Goal: Task Accomplishment & Management: Manage account settings

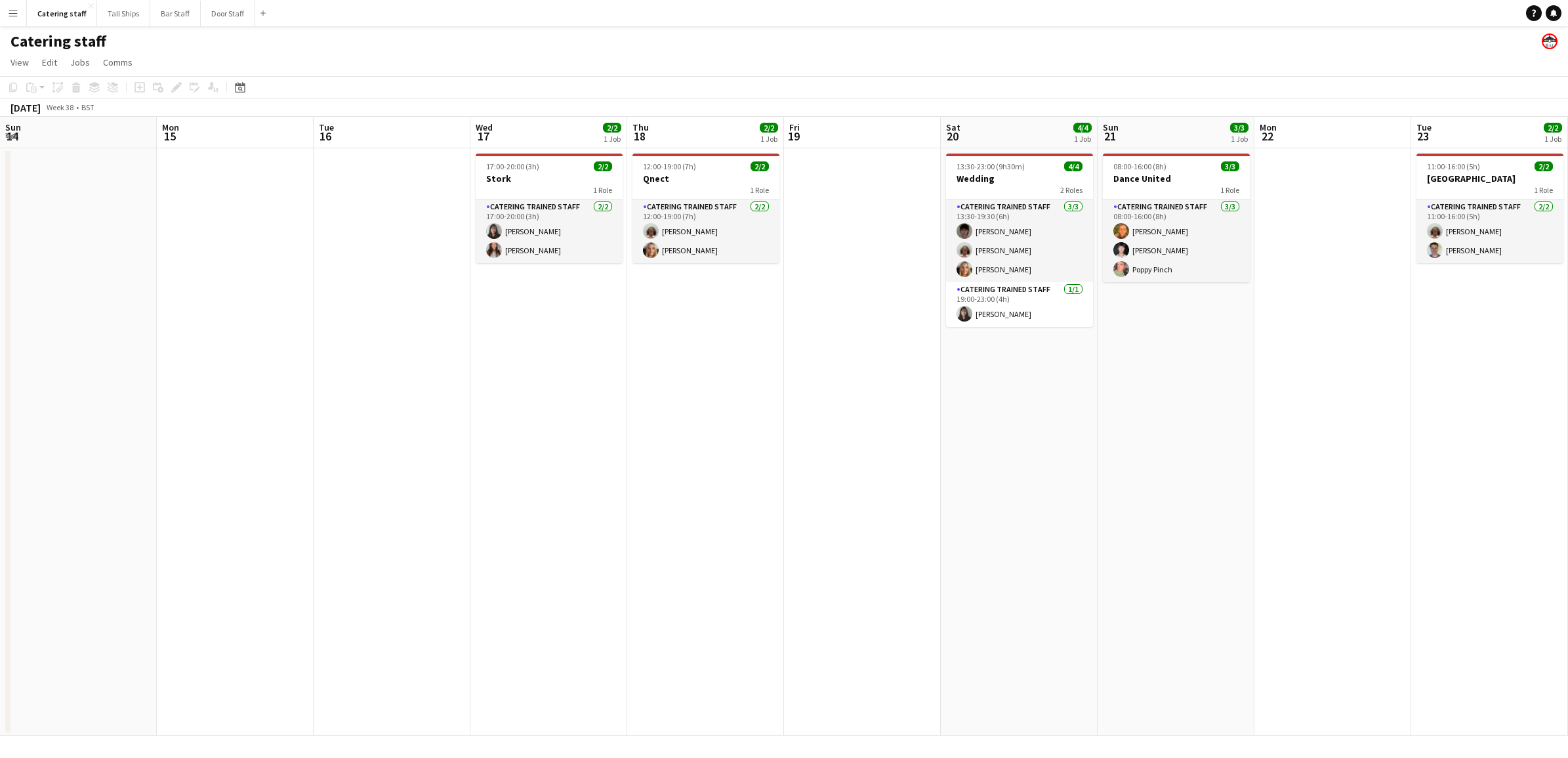
scroll to position [0, 379]
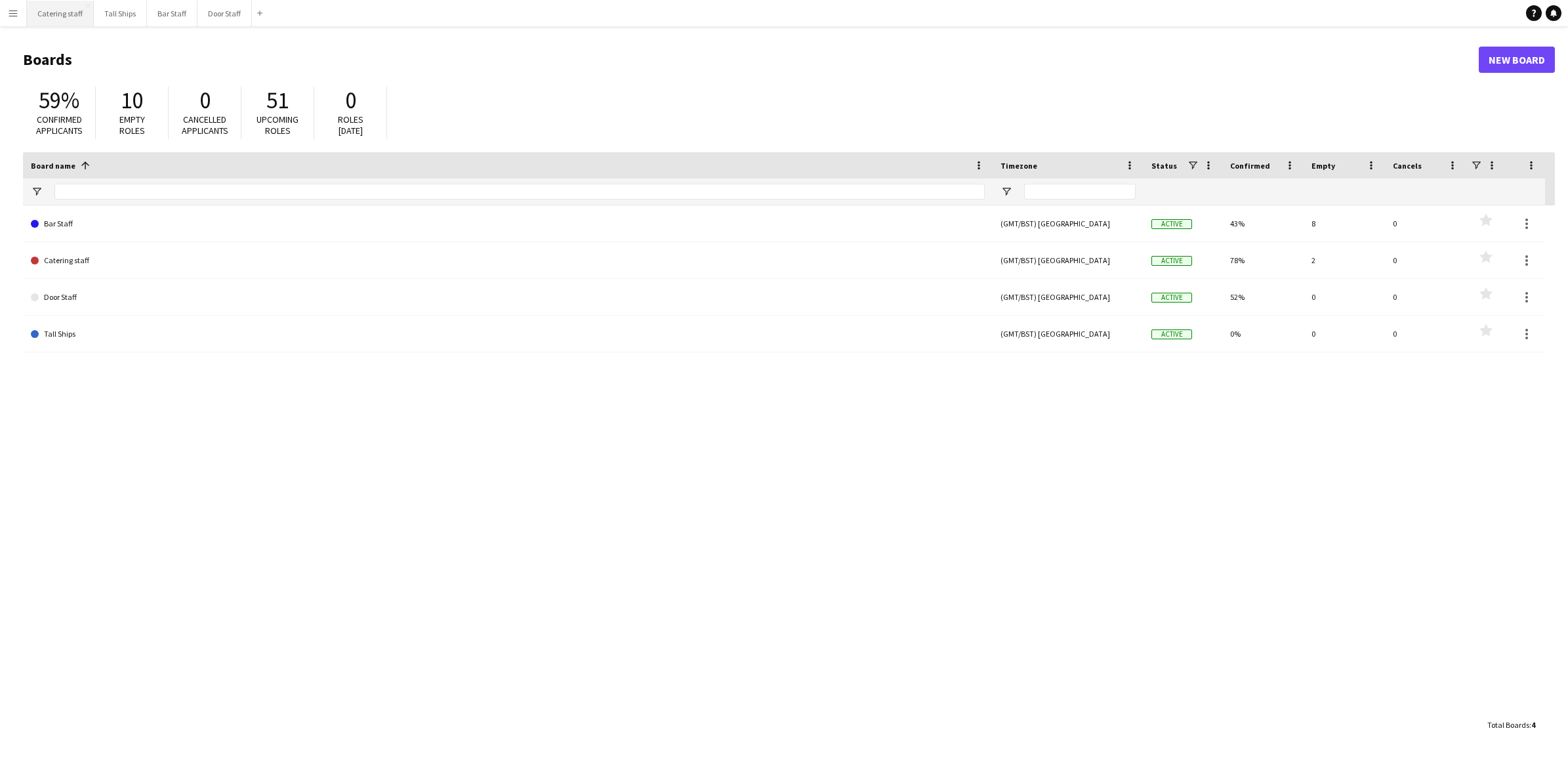
click at [74, 12] on button "Catering staff Close" at bounding box center [60, 14] width 67 height 26
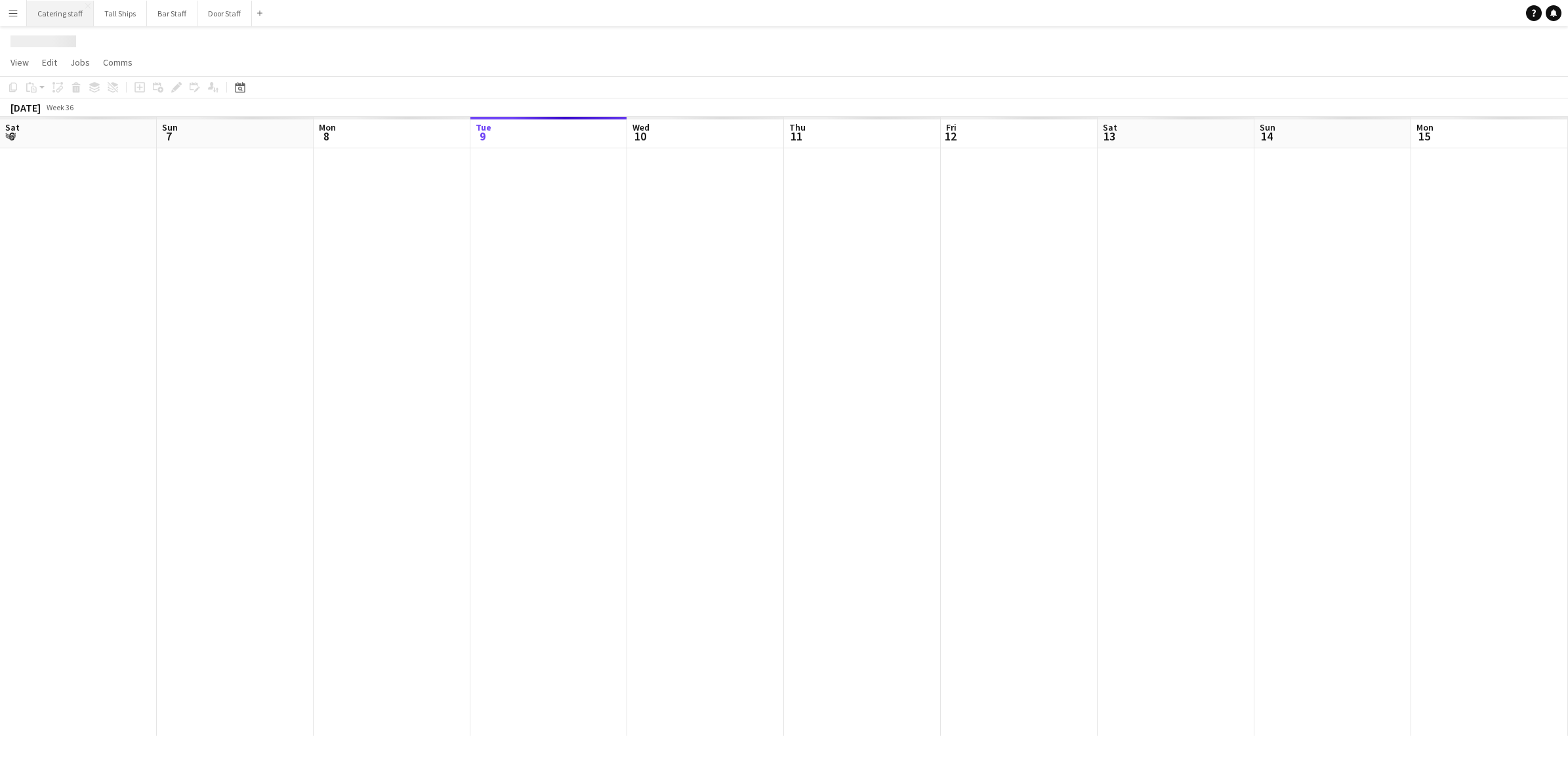
scroll to position [0, 313]
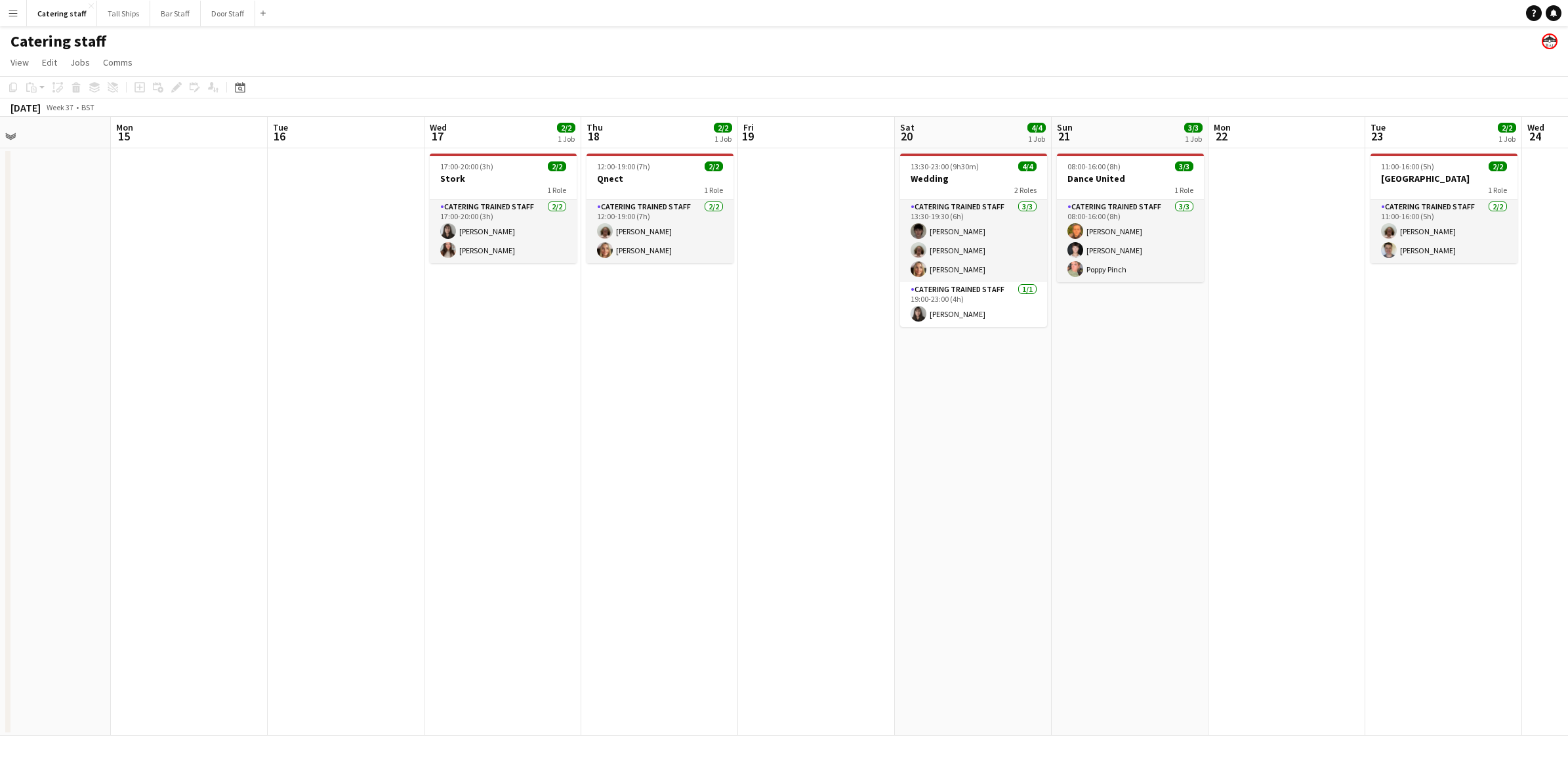
drag, startPoint x: 1201, startPoint y: 332, endPoint x: 213, endPoint y: 296, distance: 988.7
click at [213, 296] on app-calendar-viewport "Thu 11 4/4 1 Job Fri 12 9/11 1 Job Sat 13 24/25 2 Jobs Sun 14 Mon 15 Tue 16 Wed…" at bounding box center [784, 425] width 1568 height 618
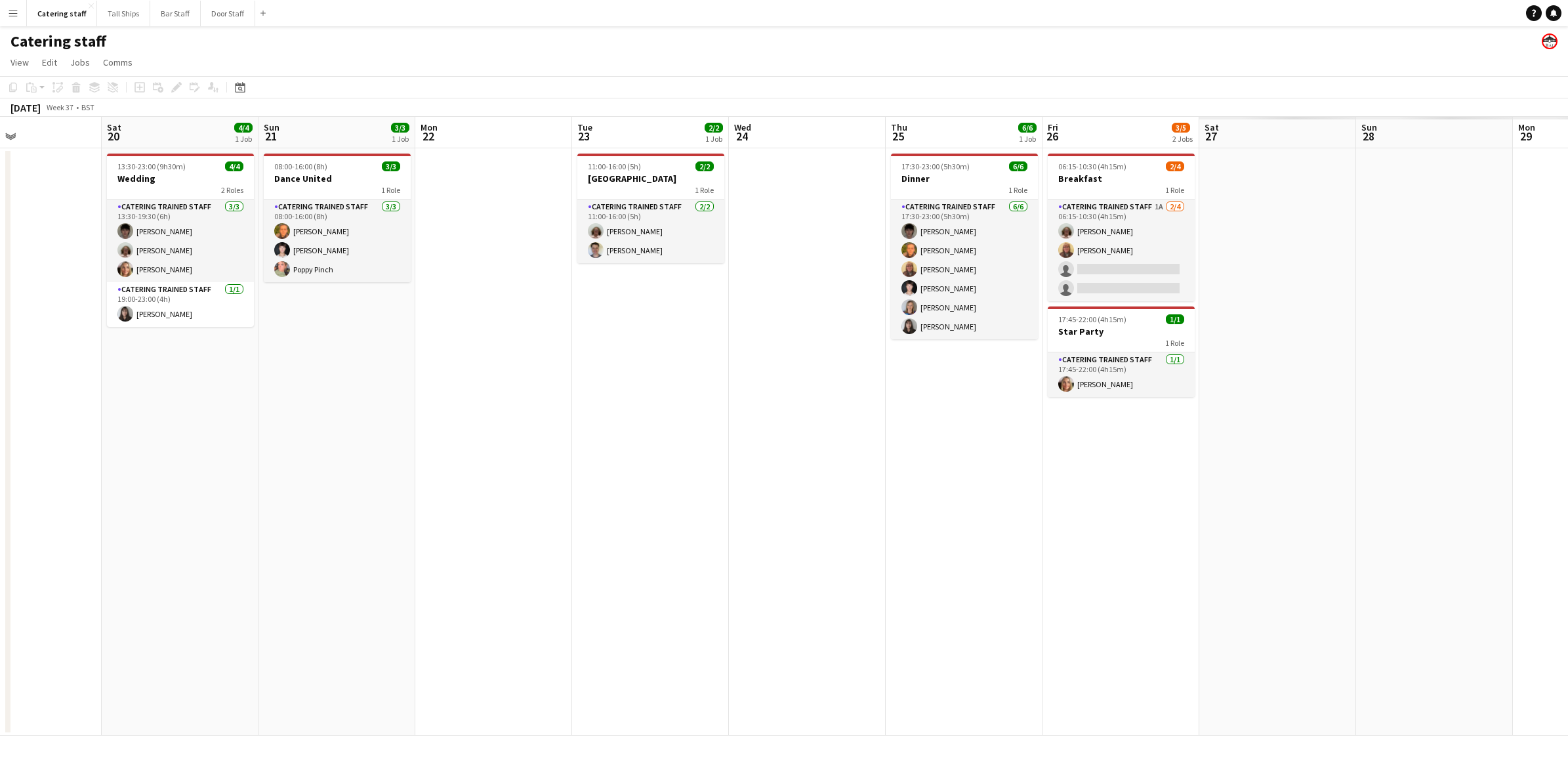
scroll to position [0, 454]
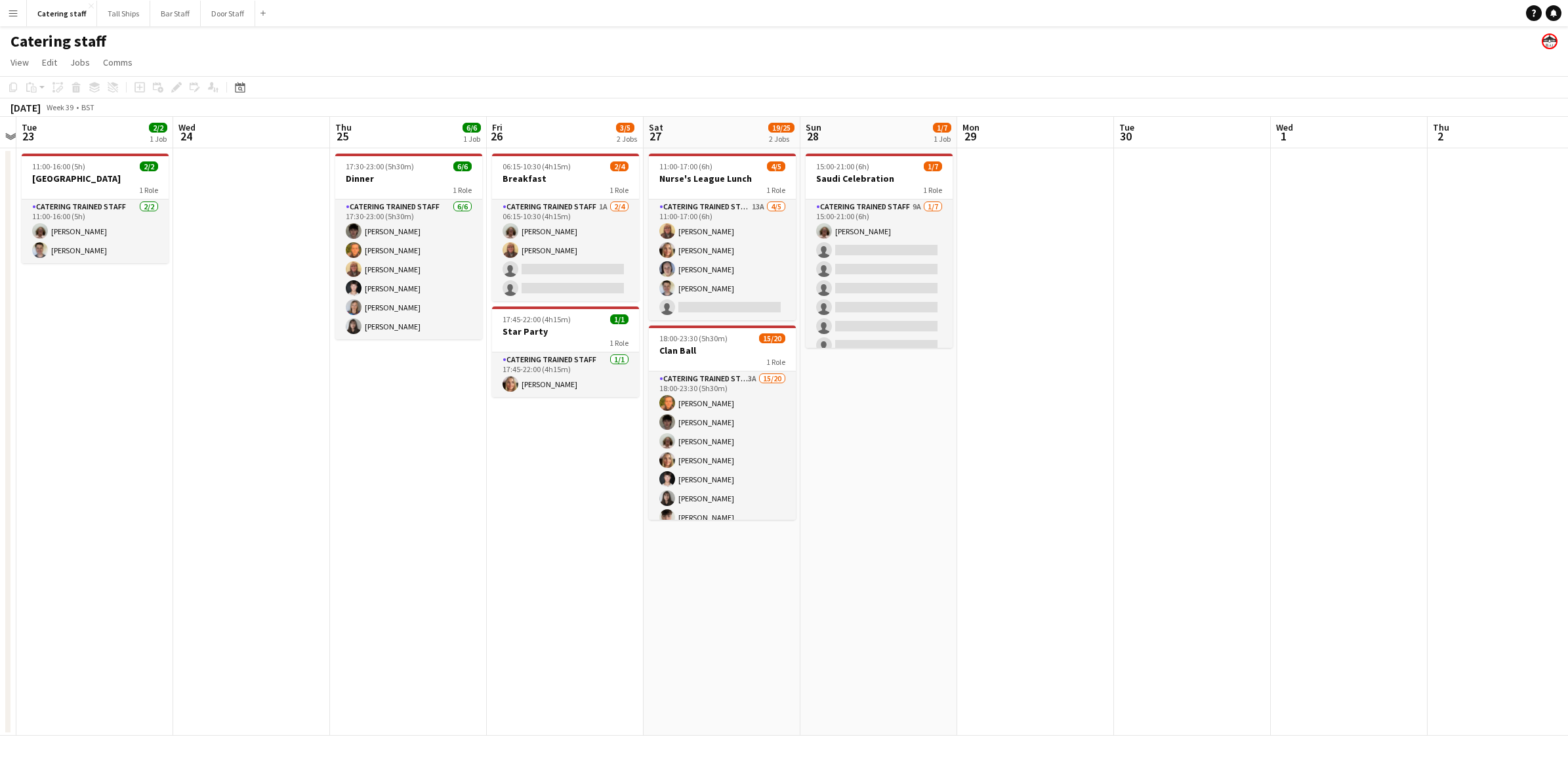
drag, startPoint x: 1360, startPoint y: 431, endPoint x: -12, endPoint y: 305, distance: 1377.8
click at [0, 305] on html "Menu Boards Boards Boards All jobs Status Workforce Workforce My Workforce Recr…" at bounding box center [784, 379] width 1568 height 758
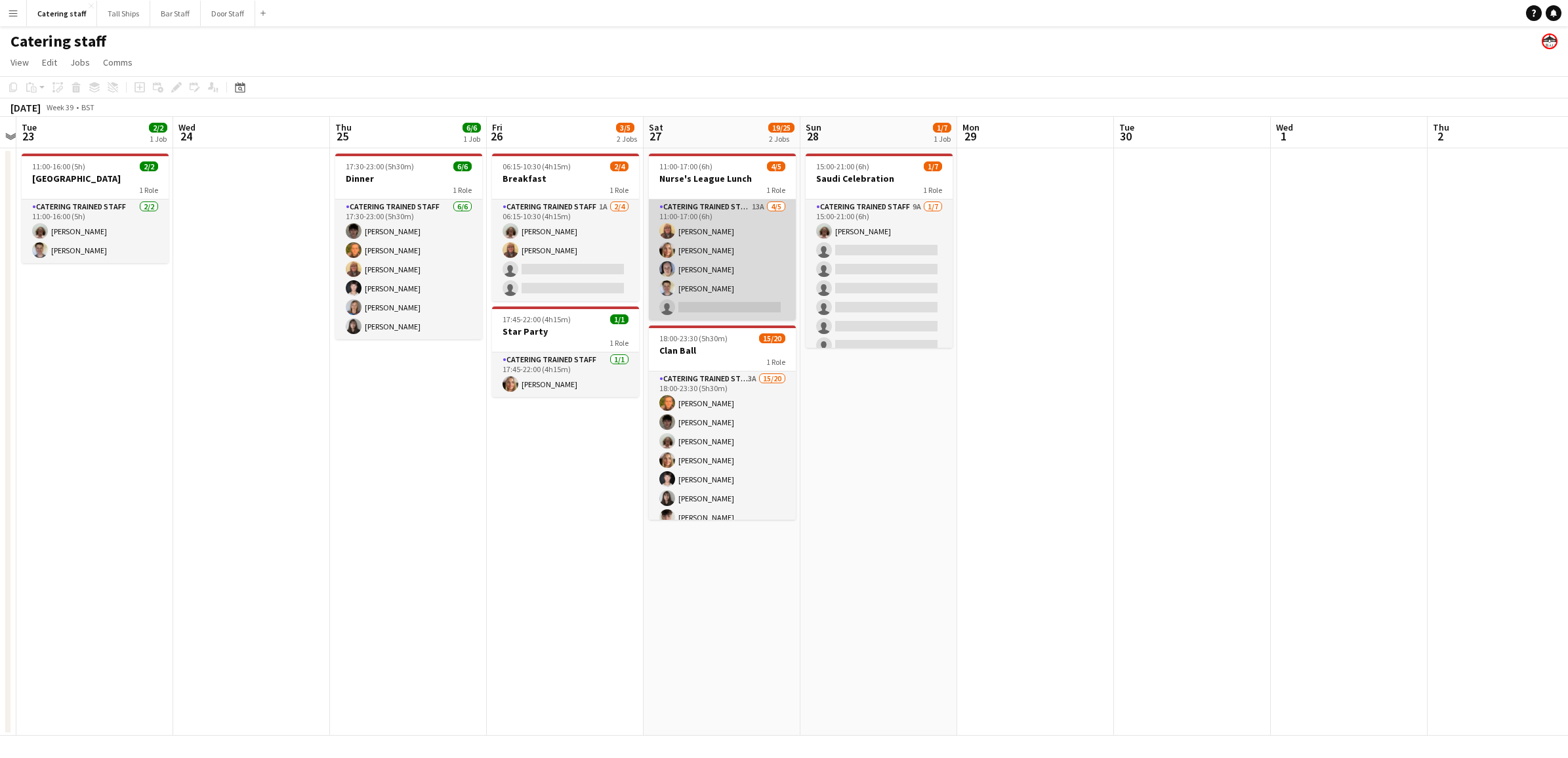
click at [700, 289] on app-card-role "Catering trained staff 13A 4/5 11:00-17:00 (6h) Caroline Alexander Chloe Rennie…" at bounding box center [722, 260] width 147 height 121
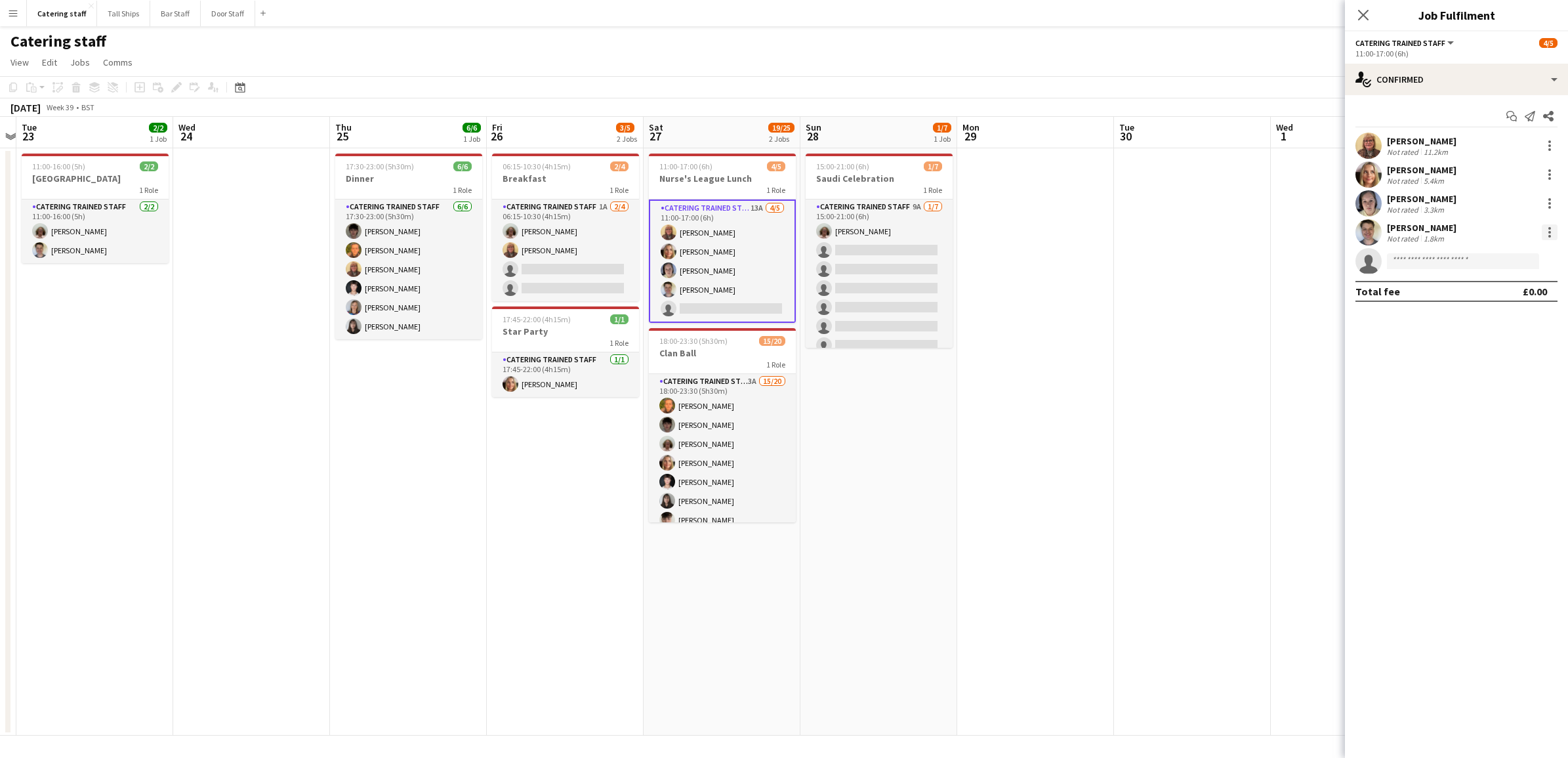
click at [1555, 230] on div at bounding box center [1550, 232] width 16 height 16
click at [1494, 379] on span "Remove" at bounding box center [1485, 382] width 40 height 11
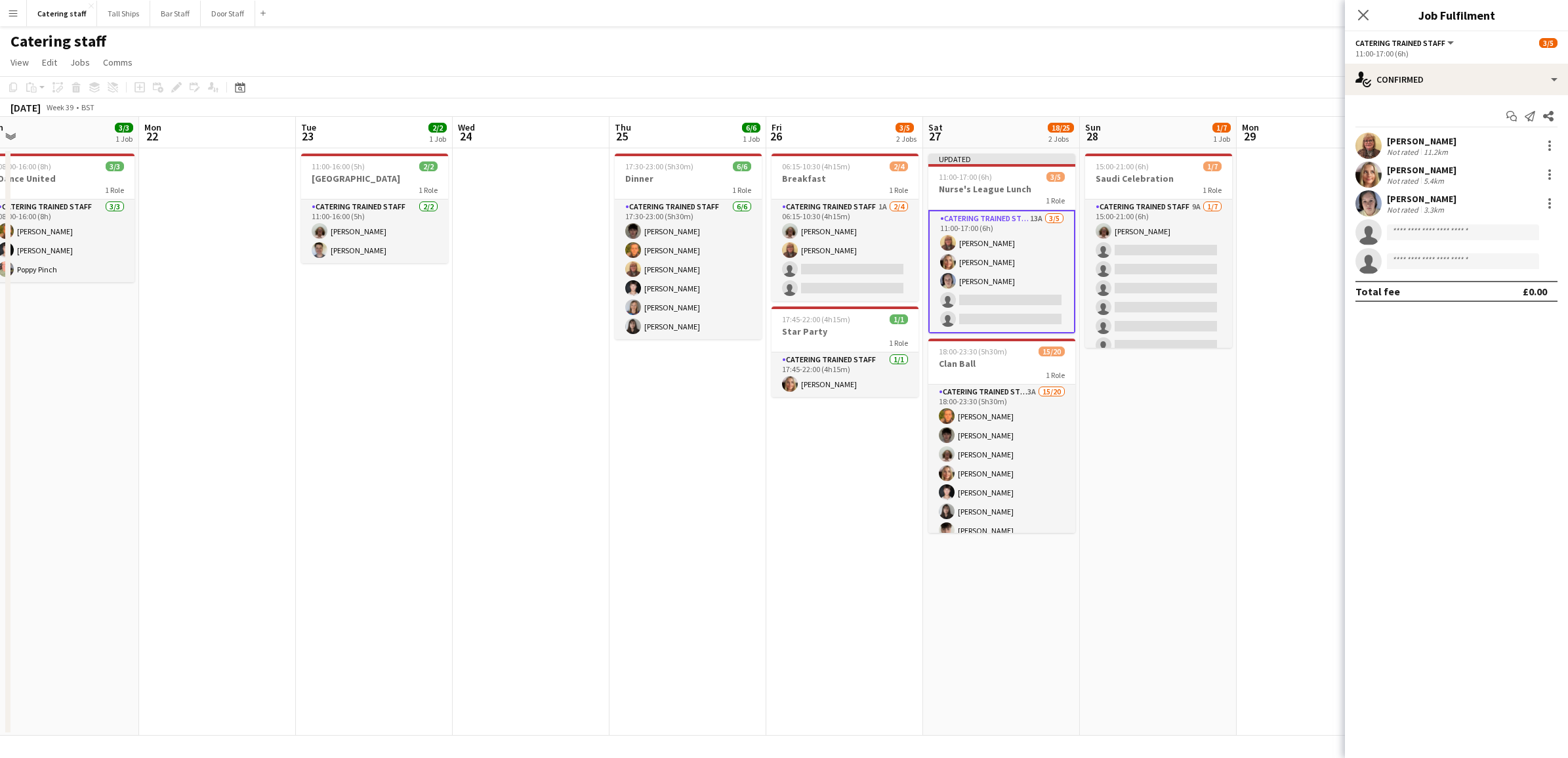
drag, startPoint x: 168, startPoint y: 450, endPoint x: 448, endPoint y: 482, distance: 281.8
click at [448, 482] on app-calendar-viewport "Fri 19 Sat 20 4/4 1 Job Sun 21 3/3 1 Job Mon 22 Tue 23 2/2 1 Job Wed 24 Thu 25 …" at bounding box center [784, 425] width 1568 height 618
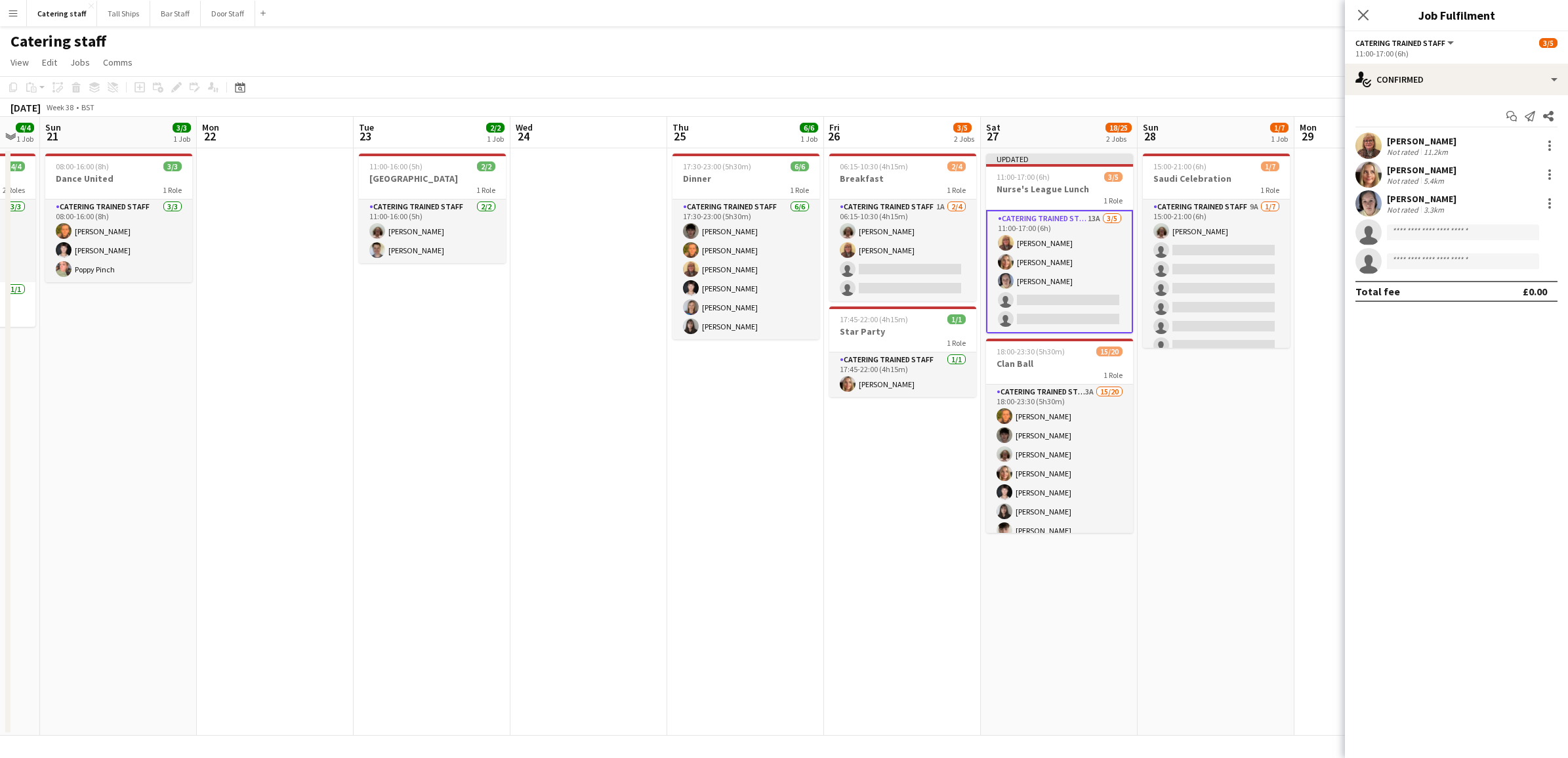
scroll to position [0, 450]
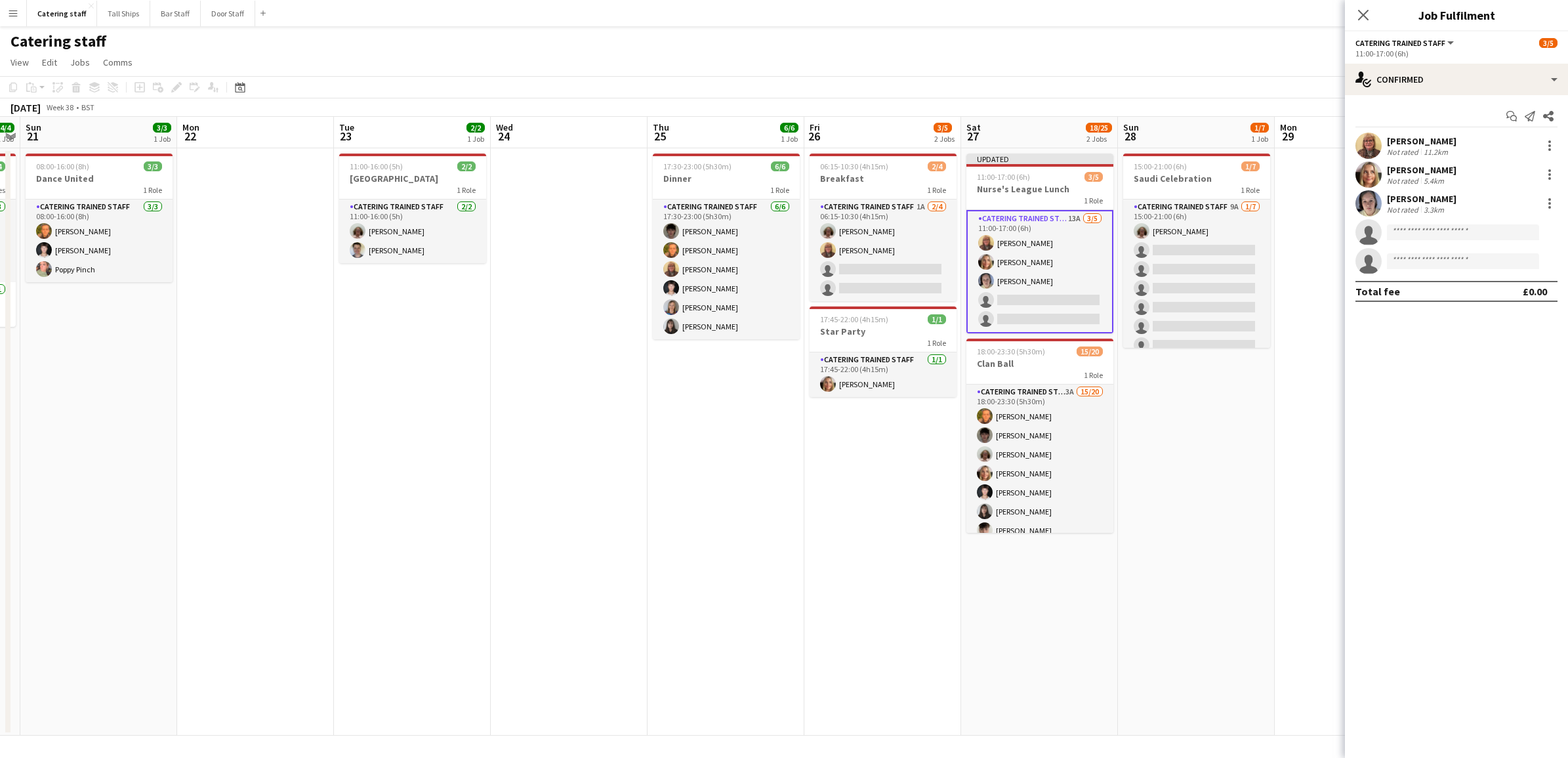
drag, startPoint x: 215, startPoint y: 394, endPoint x: 253, endPoint y: 437, distance: 57.4
click at [253, 437] on app-calendar-viewport "Thu 18 2/2 1 Job Fri 19 Sat 20 4/4 1 Job Sun 21 3/3 1 Job Mon 22 Tue 23 2/2 1 J…" at bounding box center [784, 425] width 1568 height 618
click at [1314, 621] on app-date-cell at bounding box center [1353, 442] width 157 height 587
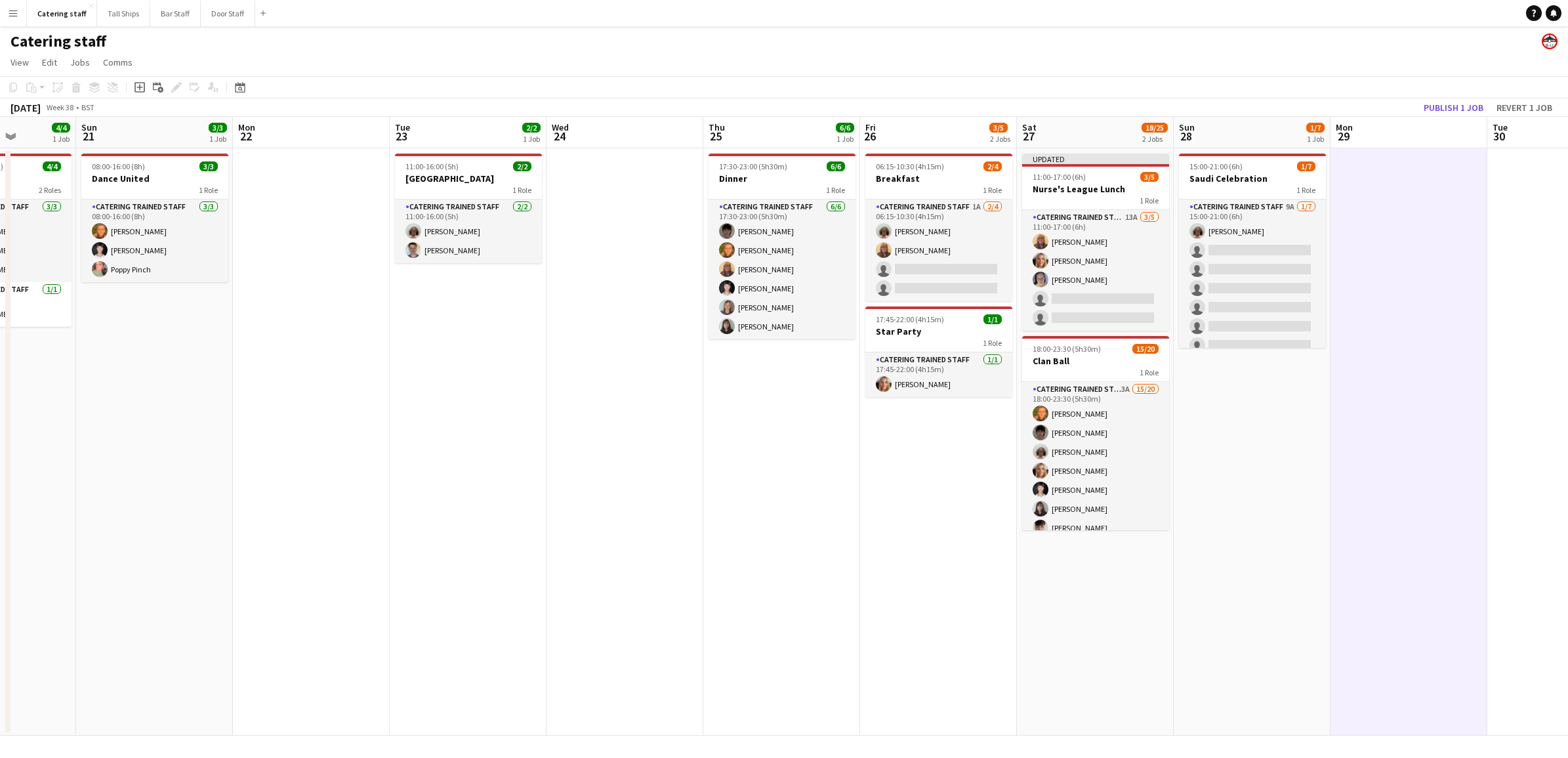
scroll to position [0, 392]
drag, startPoint x: 514, startPoint y: 451, endPoint x: 572, endPoint y: 448, distance: 58.1
click at [572, 448] on app-calendar-viewport "Thu 18 2/2 1 Job Fri 19 Sat 20 4/4 1 Job Sun 21 3/3 1 Job Mon 22 Tue 23 2/2 1 J…" at bounding box center [784, 425] width 1568 height 618
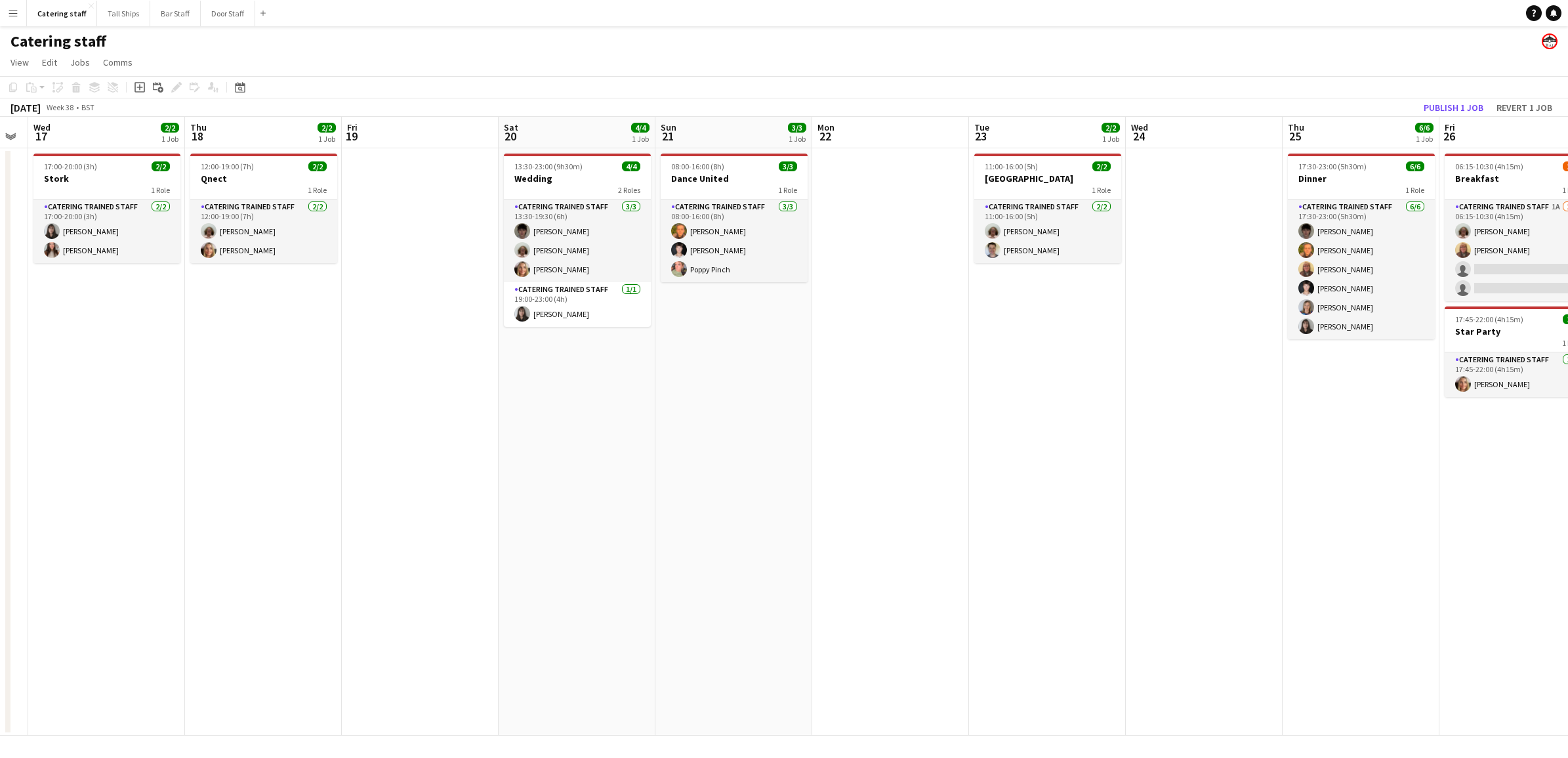
scroll to position [0, 284]
drag, startPoint x: 376, startPoint y: 356, endPoint x: 931, endPoint y: 478, distance: 568.3
click at [931, 478] on app-calendar-viewport "Mon 15 Tue 16 Wed 17 2/2 1 Job Thu 18 2/2 1 Job Fri 19 Sat 20 4/4 1 Job Sun 21 …" at bounding box center [784, 425] width 1568 height 618
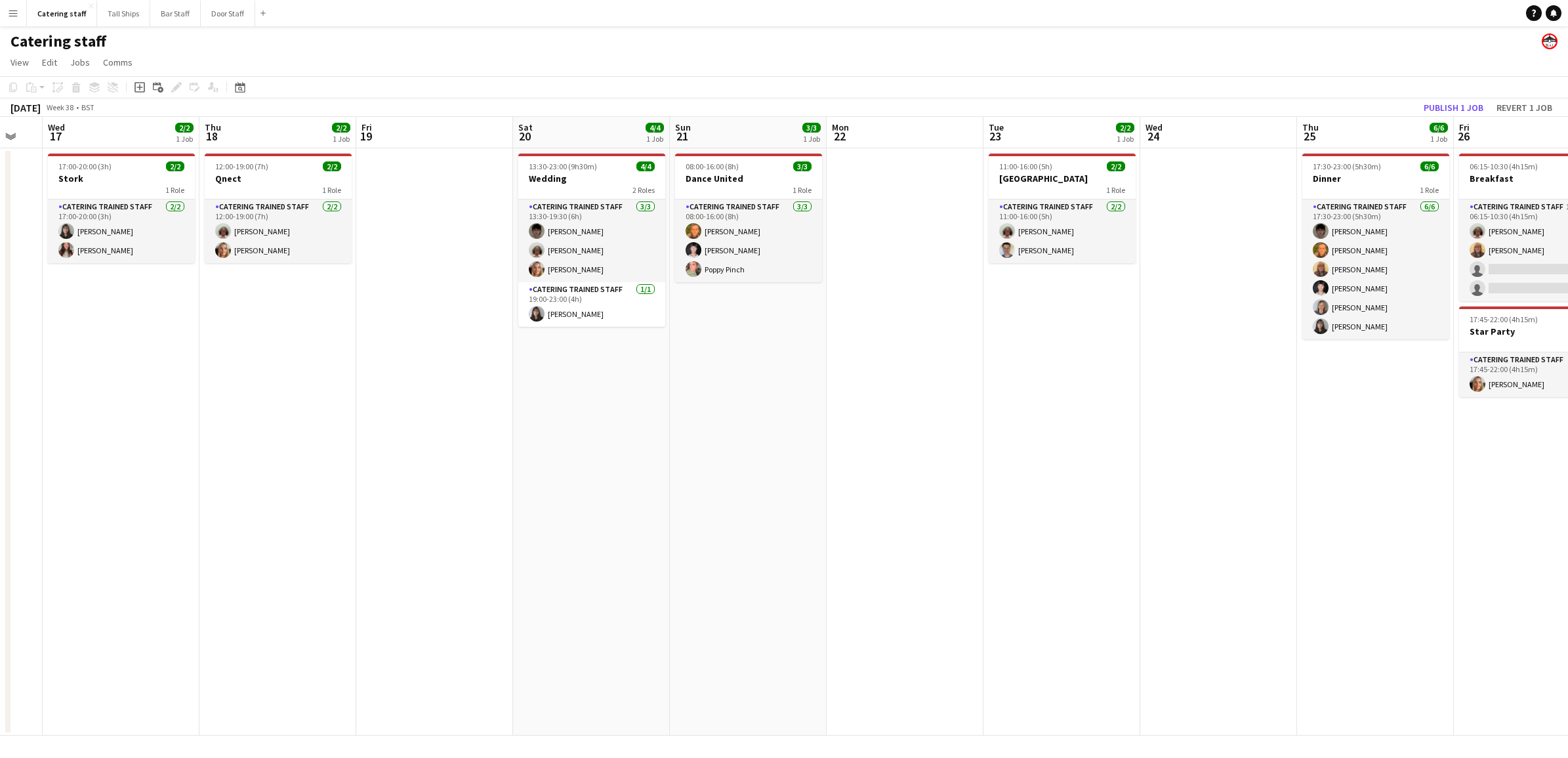
drag, startPoint x: 553, startPoint y: 509, endPoint x: 566, endPoint y: 507, distance: 13.2
click at [566, 507] on app-calendar-viewport "Mon 15 Tue 16 Wed 17 2/2 1 Job Thu 18 2/2 1 Job Fri 19 Sat 20 4/4 1 Job Sun 21 …" at bounding box center [784, 425] width 1568 height 618
